Goal: Find specific page/section: Find specific page/section

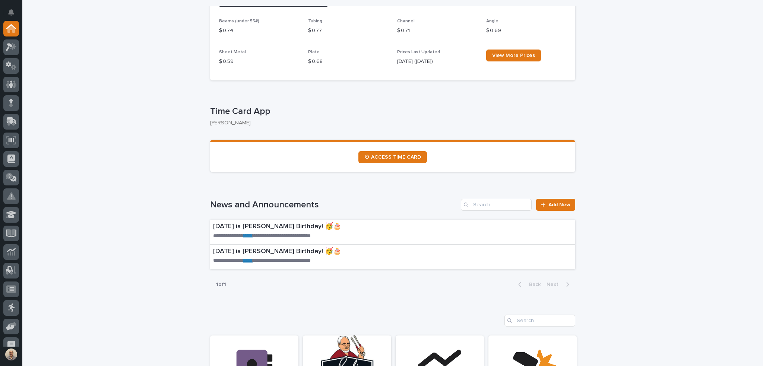
scroll to position [372, 0]
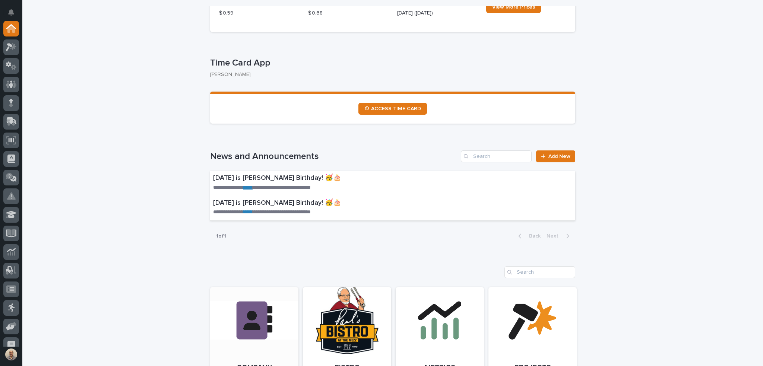
click at [254, 322] on link "Open Link" at bounding box center [254, 338] width 88 height 103
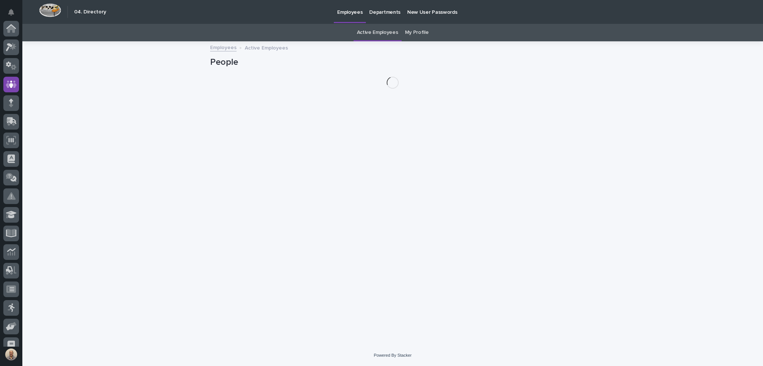
scroll to position [56, 0]
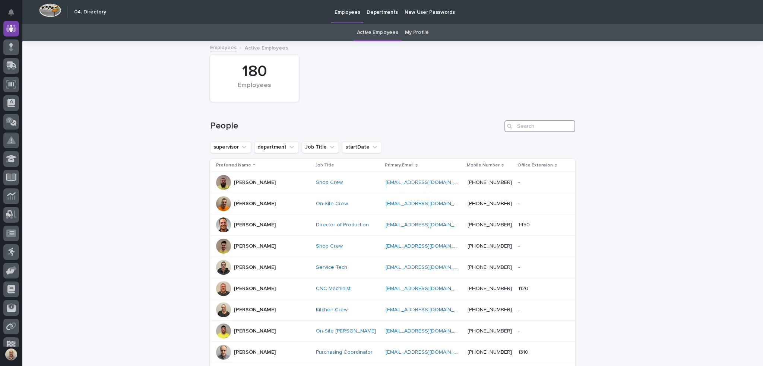
paste input "(574) 596-4748"
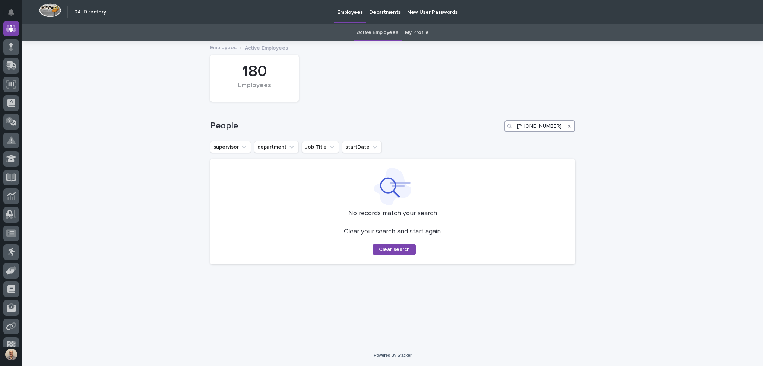
click at [539, 124] on input "(574) 596-4748" at bounding box center [539, 126] width 71 height 12
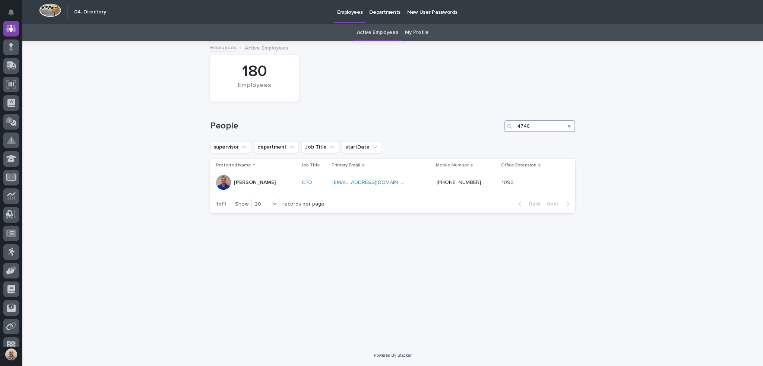
type input "4748"
